Goal: Obtain resource: Download file/media

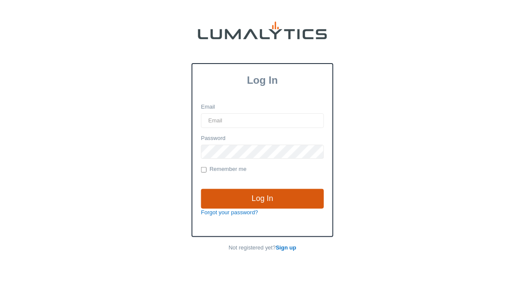
type input "rmorales@valleytruckparts.com"
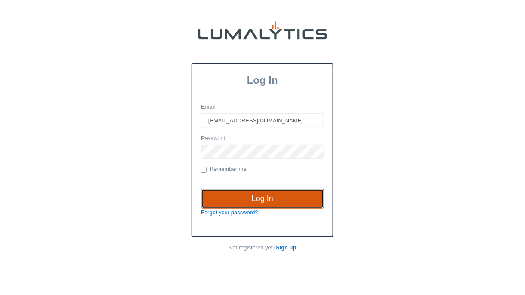
click at [260, 202] on input "Log In" at bounding box center [262, 199] width 123 height 20
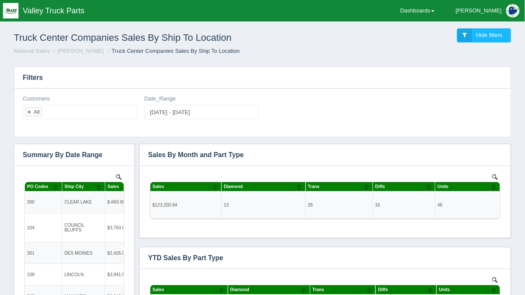
drag, startPoint x: 518, startPoint y: 63, endPoint x: 521, endPoint y: 75, distance: 12.8
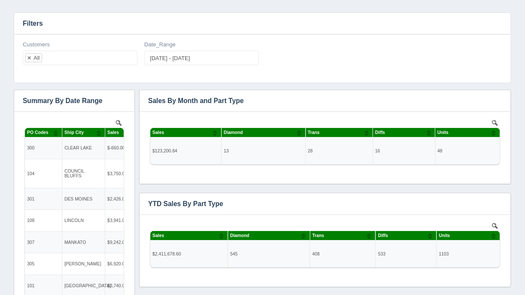
scroll to position [54, 0]
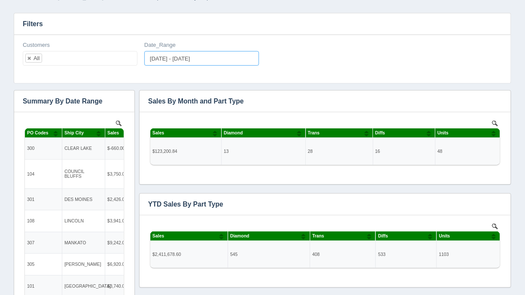
type input "[DATE]"
click at [230, 53] on input "[DATE] - [DATE]" at bounding box center [201, 58] width 115 height 15
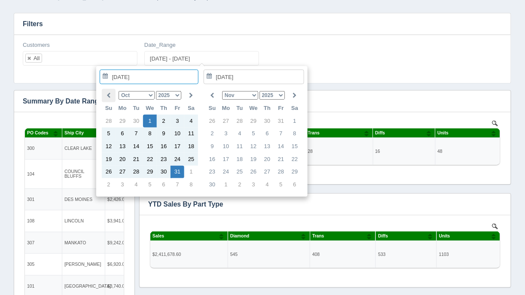
click at [107, 96] on icon at bounding box center [109, 96] width 4 height 6
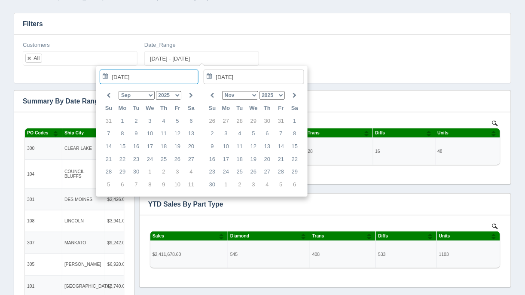
click at [107, 96] on icon at bounding box center [109, 96] width 4 height 6
type input "[DATE]"
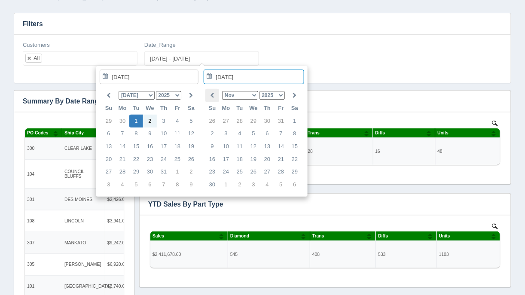
click at [211, 94] on icon at bounding box center [213, 96] width 4 height 6
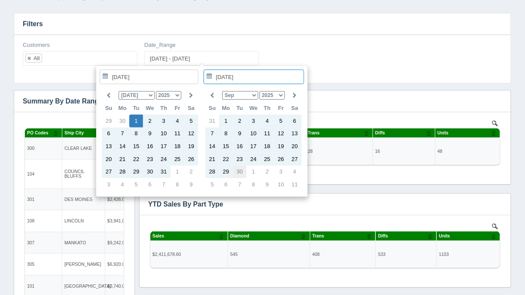
type input "[DATE]"
type input "[DATE] - [DATE]"
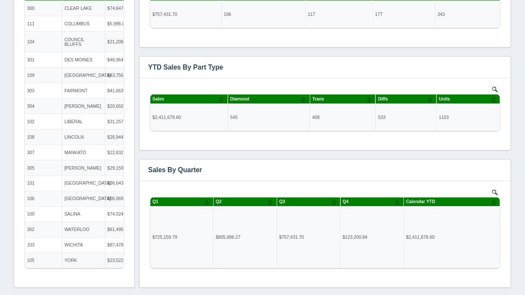
scroll to position [201, 0]
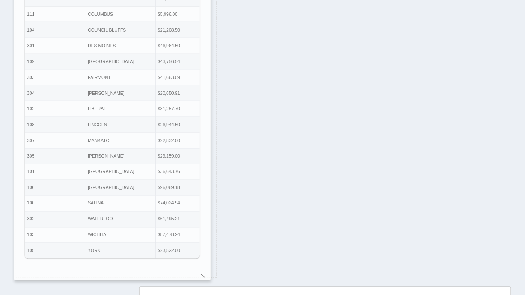
drag, startPoint x: 128, startPoint y: 273, endPoint x: 204, endPoint y: 275, distance: 76.1
click at [204, 275] on div at bounding box center [203, 276] width 7 height 6
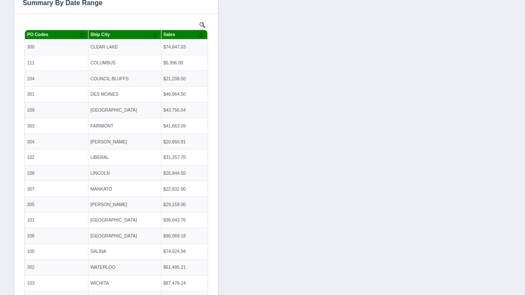
scroll to position [150, 0]
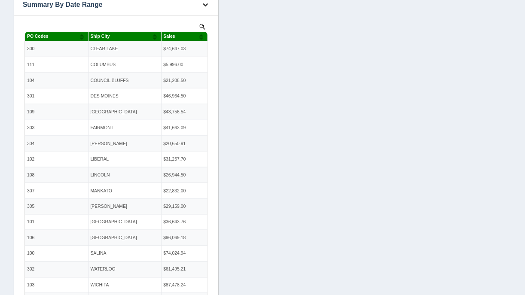
click at [204, 8] on button "button" at bounding box center [206, 4] width 12 height 13
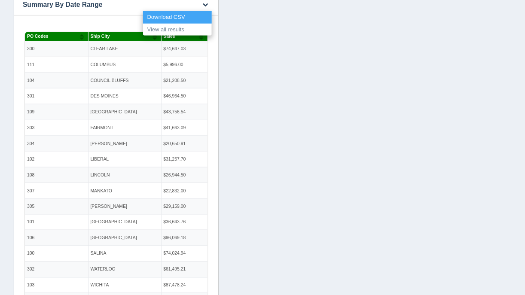
click at [195, 17] on link "Download CSV" at bounding box center [177, 17] width 69 height 12
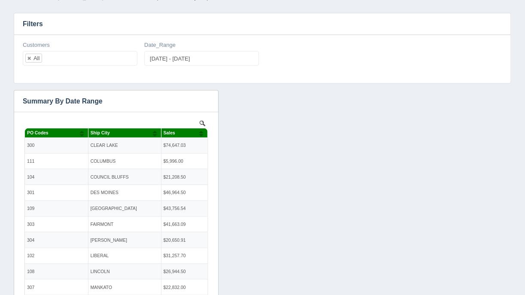
scroll to position [33, 0]
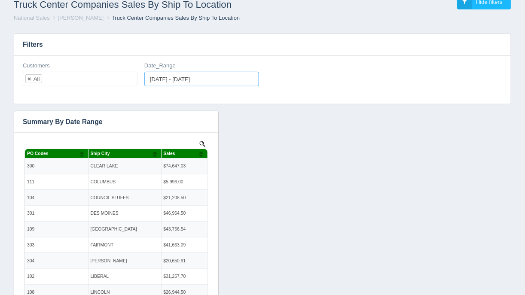
click at [172, 79] on input "[DATE] - [DATE]" at bounding box center [201, 79] width 115 height 15
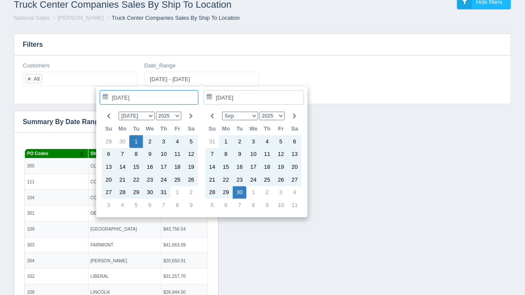
click at [177, 113] on select "1975 1976 1977 1978 1979 1980 1981 1982 1983 1984 1985 1986 1987 1988 1989 1990…" at bounding box center [169, 116] width 26 height 9
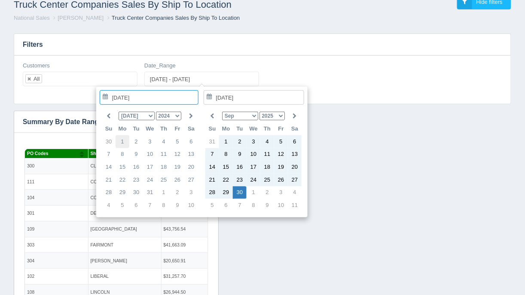
type input "[DATE]"
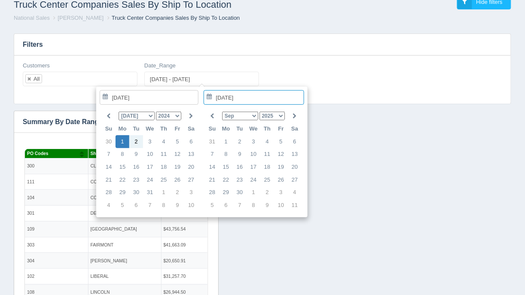
click at [280, 114] on select "2024 2025 2026 2027 2028 2029 2030" at bounding box center [273, 116] width 26 height 9
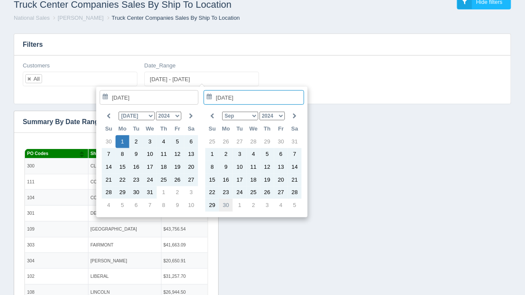
type input "[DATE]"
type input "[DATE] - [DATE]"
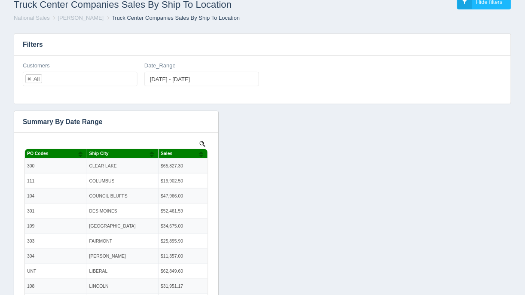
scroll to position [0, 0]
click at [208, 122] on icon "button" at bounding box center [206, 122] width 6 height 6
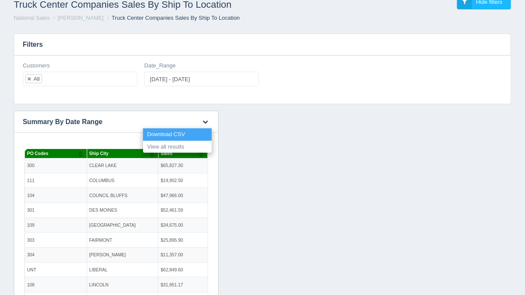
click at [194, 131] on link "Download CSV" at bounding box center [177, 134] width 69 height 12
